Goal: Transaction & Acquisition: Purchase product/service

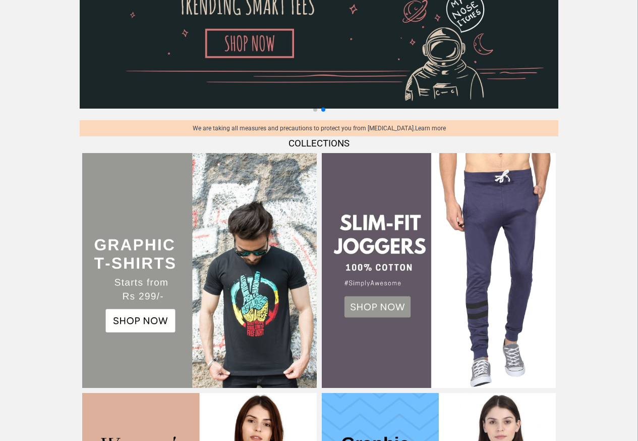
scroll to position [96, 0]
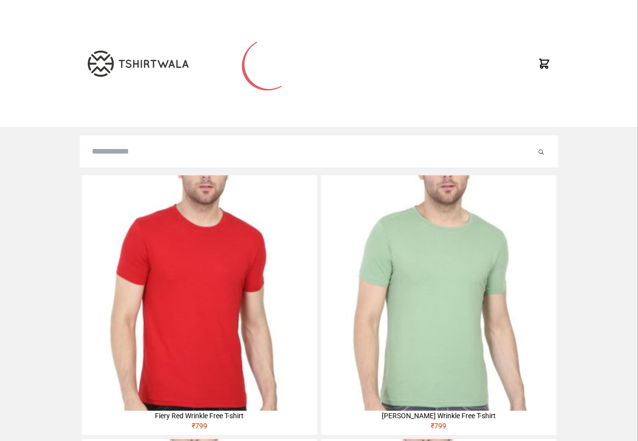
type input "**********"
